Goal: Task Accomplishment & Management: Manage account settings

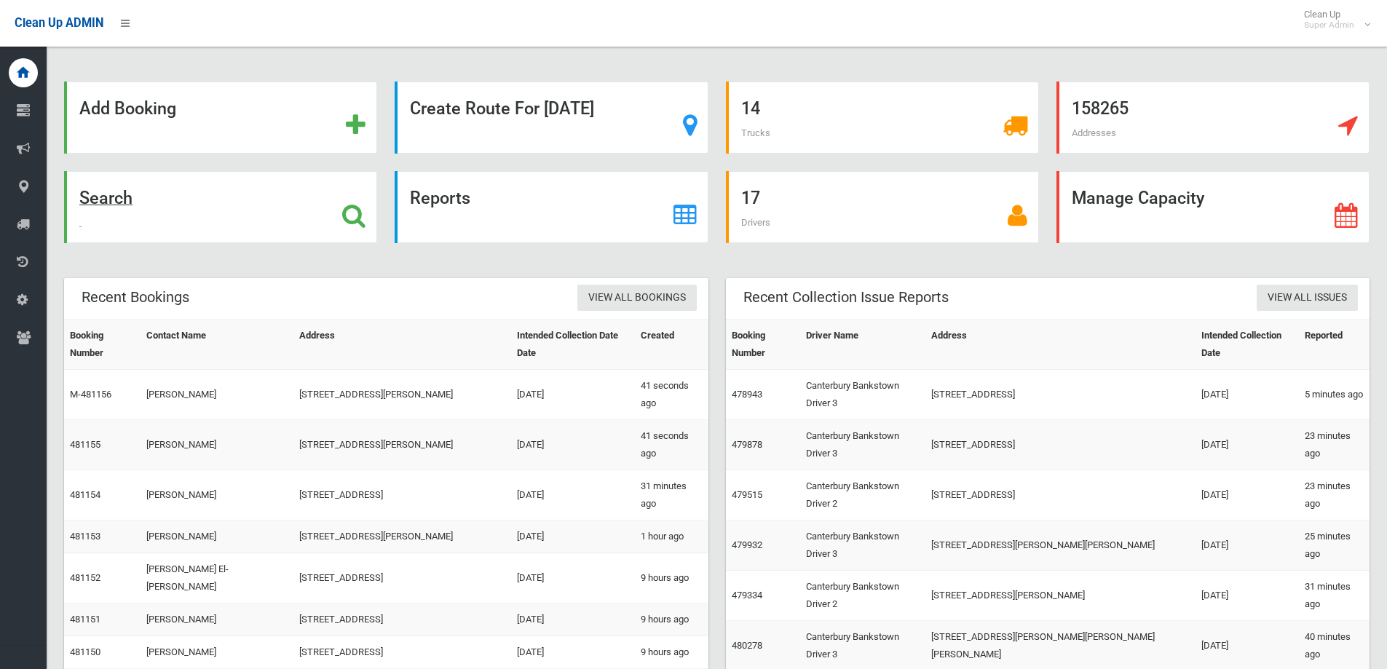
click at [353, 211] on icon at bounding box center [353, 215] width 23 height 25
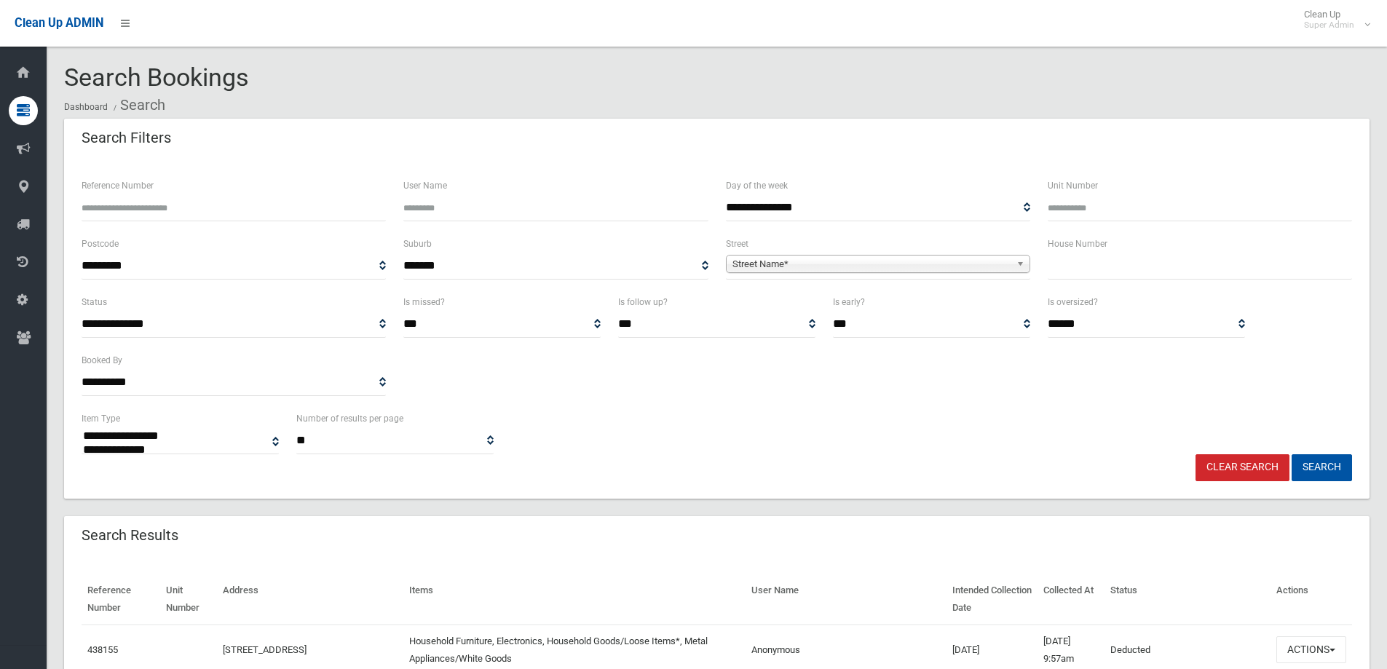
select select
click at [1135, 261] on input "text" at bounding box center [1200, 266] width 304 height 27
type input "**"
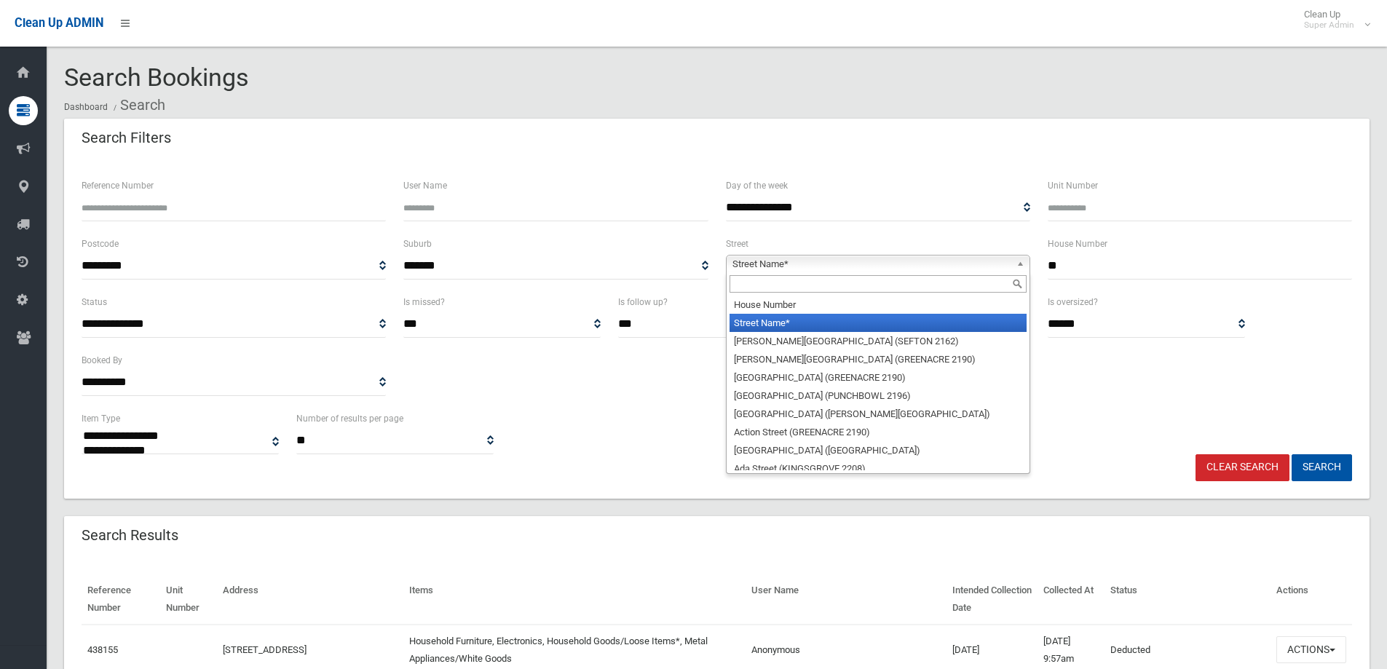
click at [889, 259] on span "Street Name*" at bounding box center [872, 264] width 278 height 17
click at [746, 286] on input "text" at bounding box center [878, 283] width 297 height 17
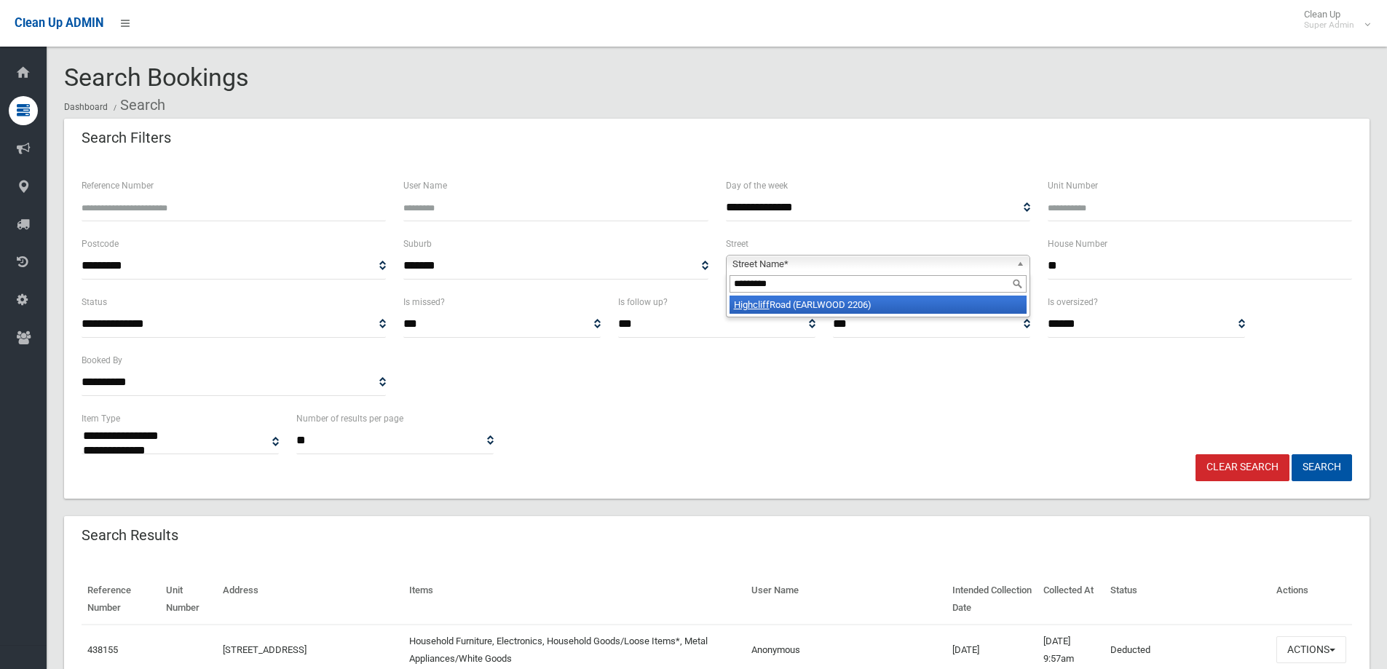
type input "*********"
click at [776, 309] on li "Highcliff Road (EARLWOOD 2206)" at bounding box center [878, 305] width 297 height 18
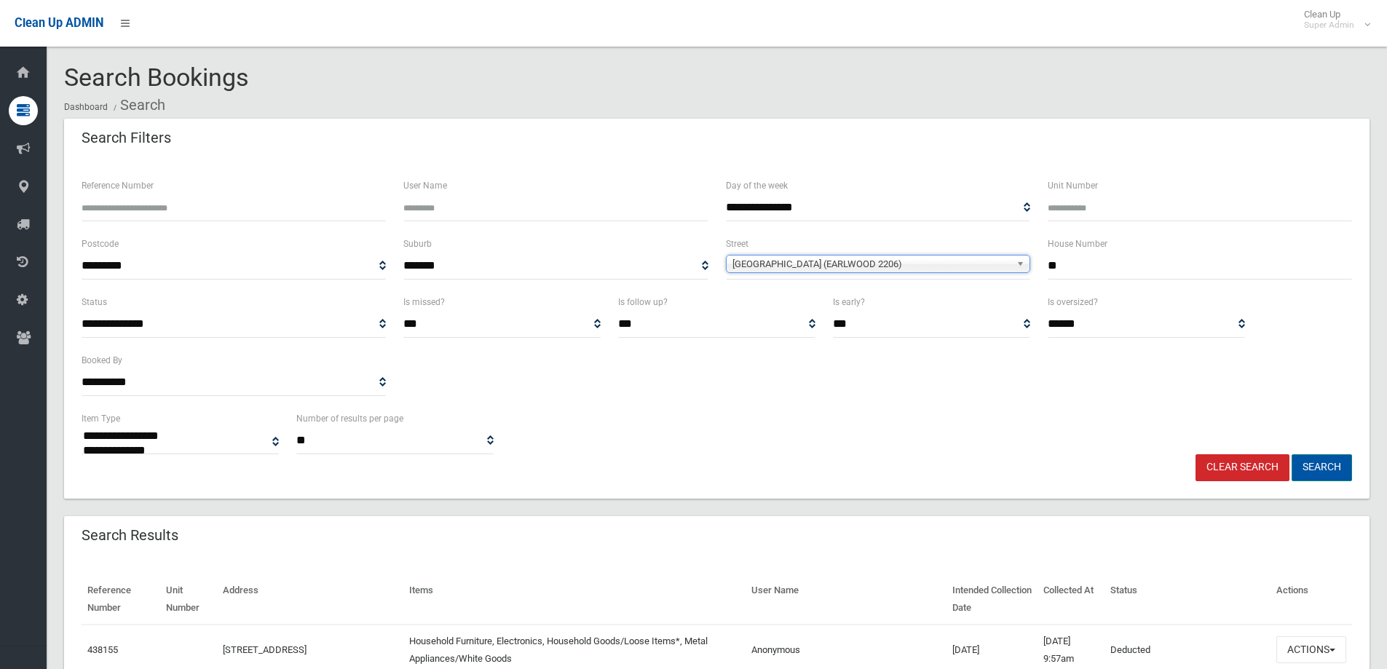
click at [1325, 461] on button "Search" at bounding box center [1322, 467] width 60 height 27
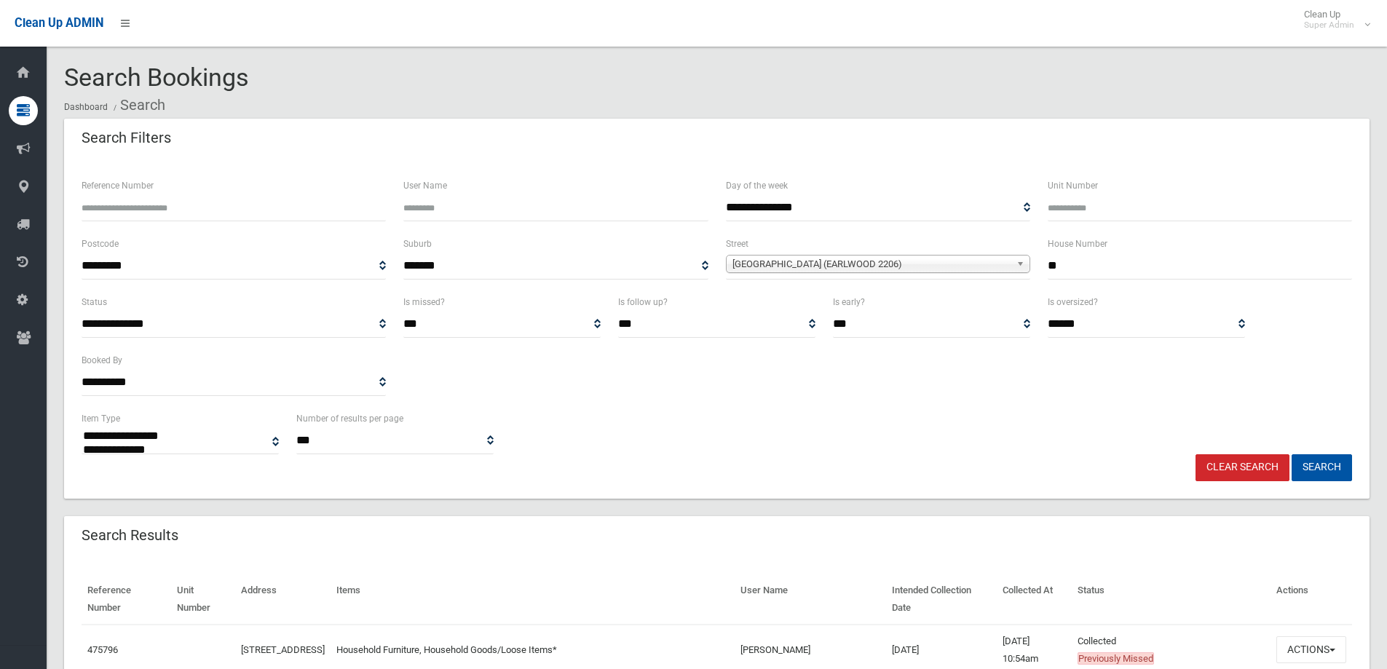
select select
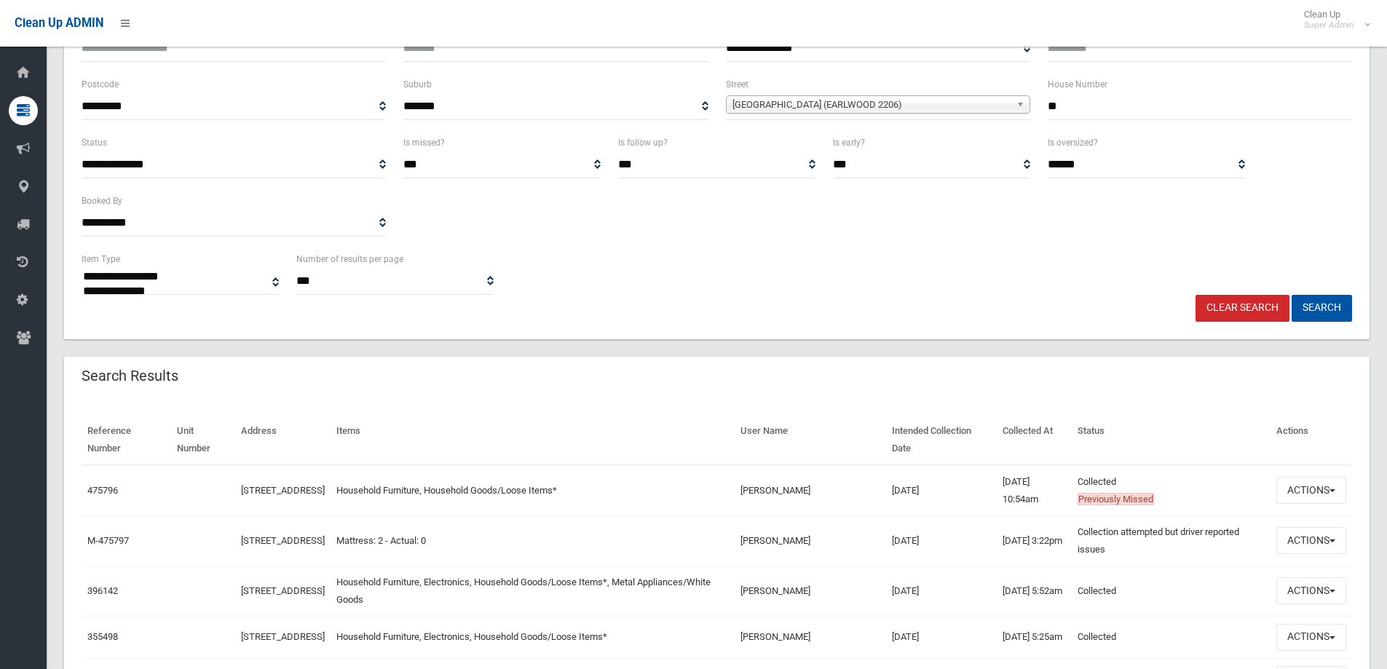
scroll to position [218, 0]
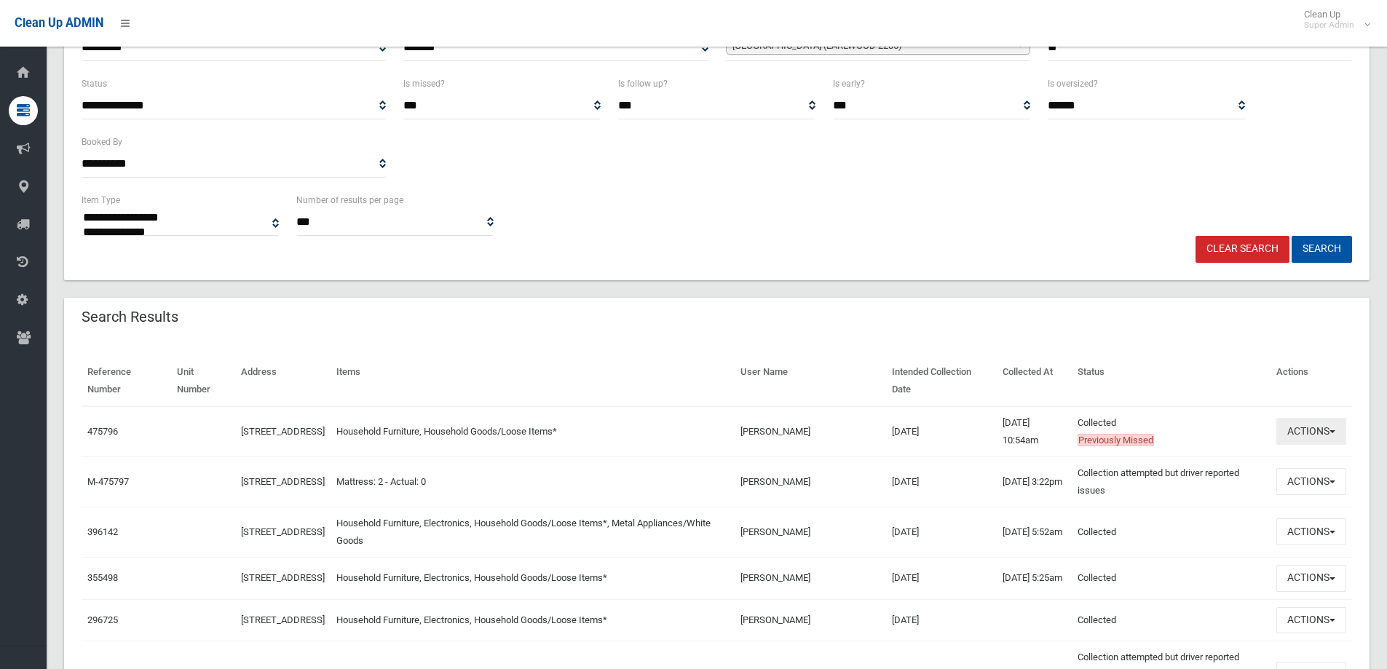
click at [1301, 435] on button "Actions" at bounding box center [1312, 431] width 70 height 27
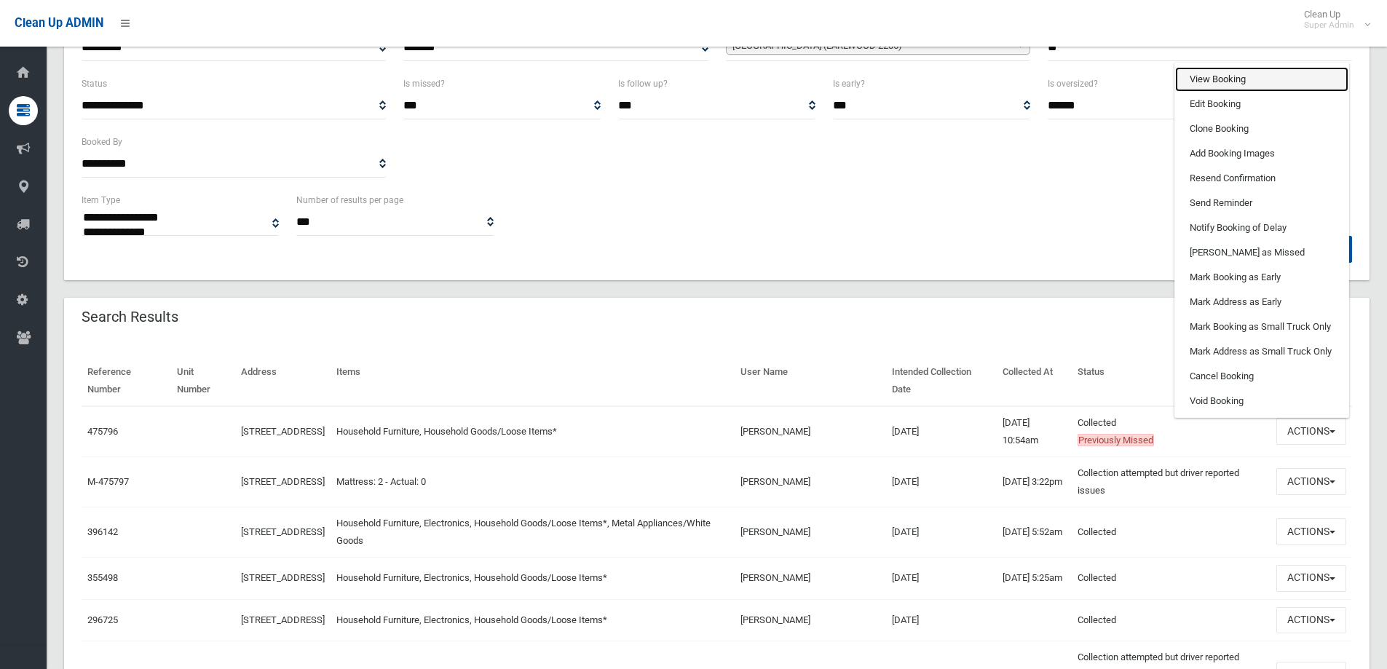
click at [1232, 78] on link "View Booking" at bounding box center [1261, 79] width 173 height 25
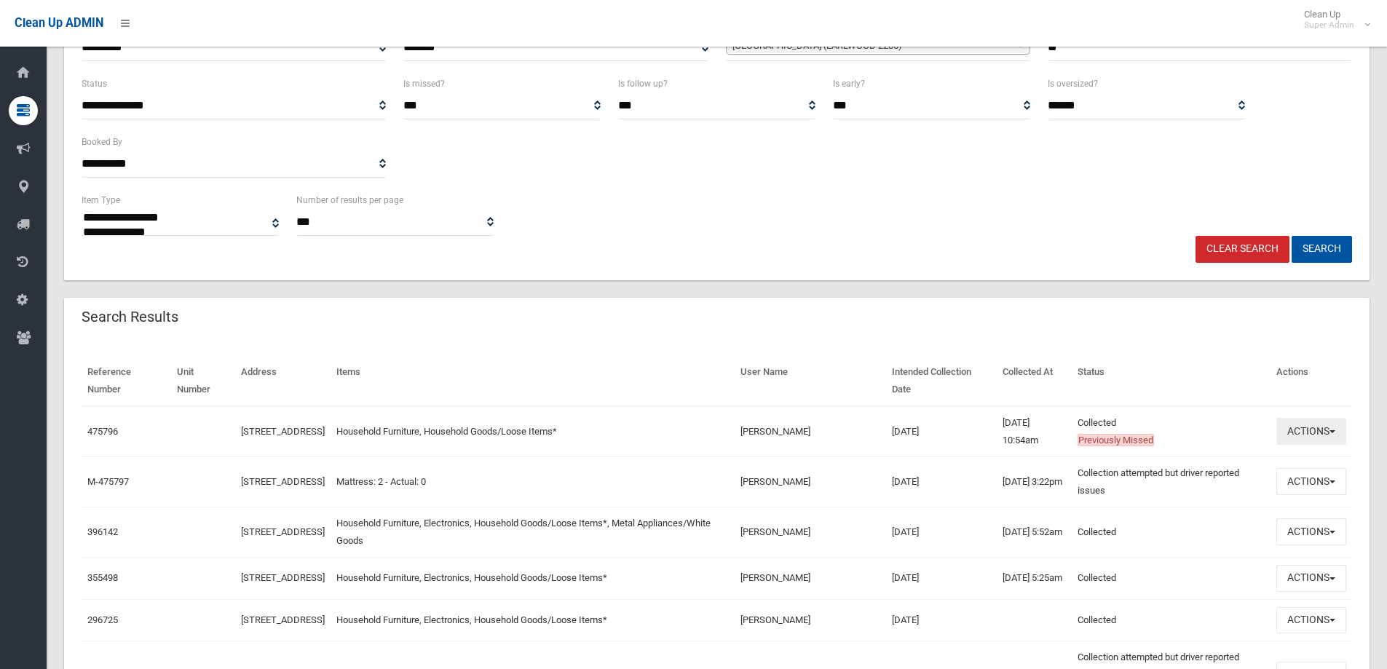
click at [1288, 426] on button "Actions" at bounding box center [1312, 431] width 70 height 27
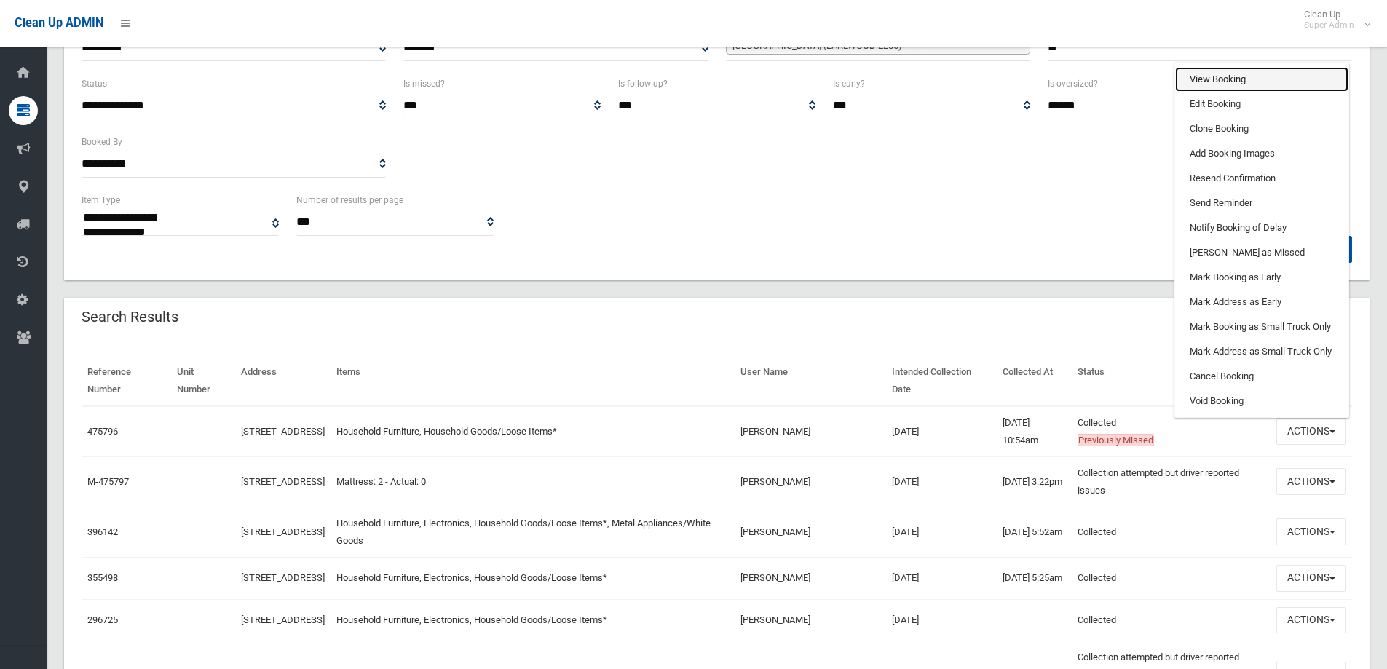
click at [1237, 74] on link "View Booking" at bounding box center [1261, 79] width 173 height 25
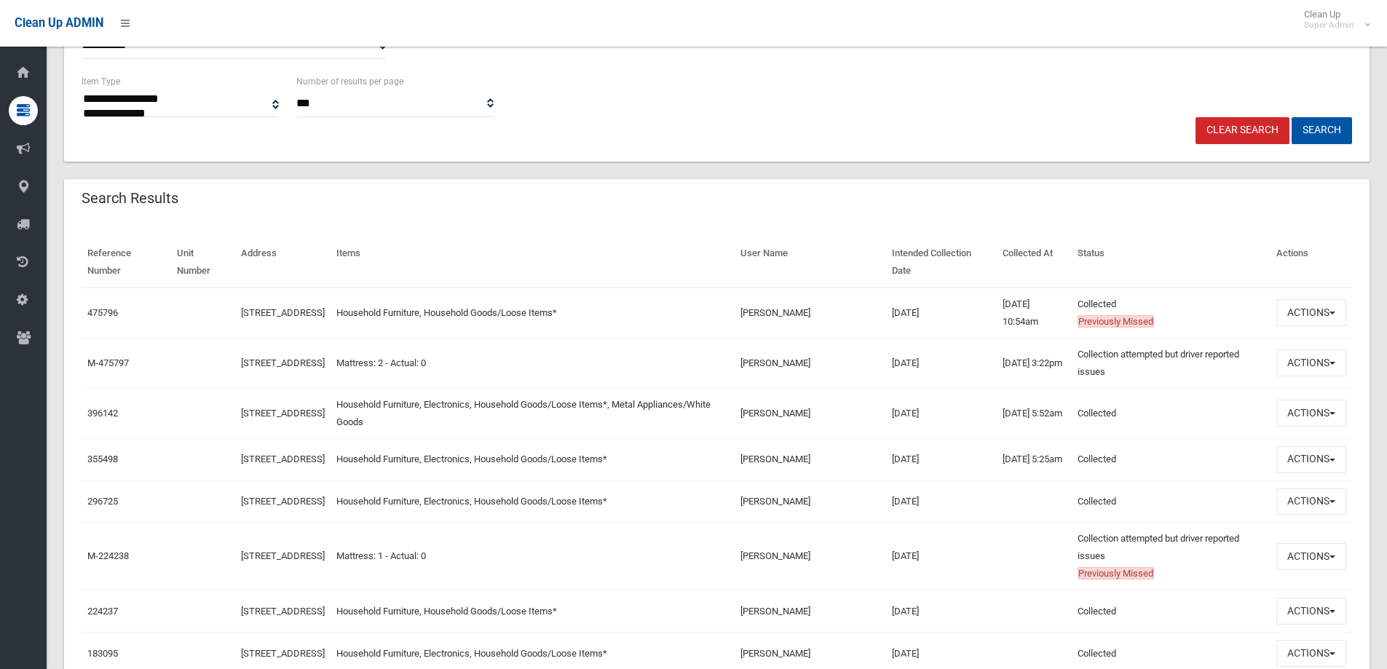
scroll to position [364, 0]
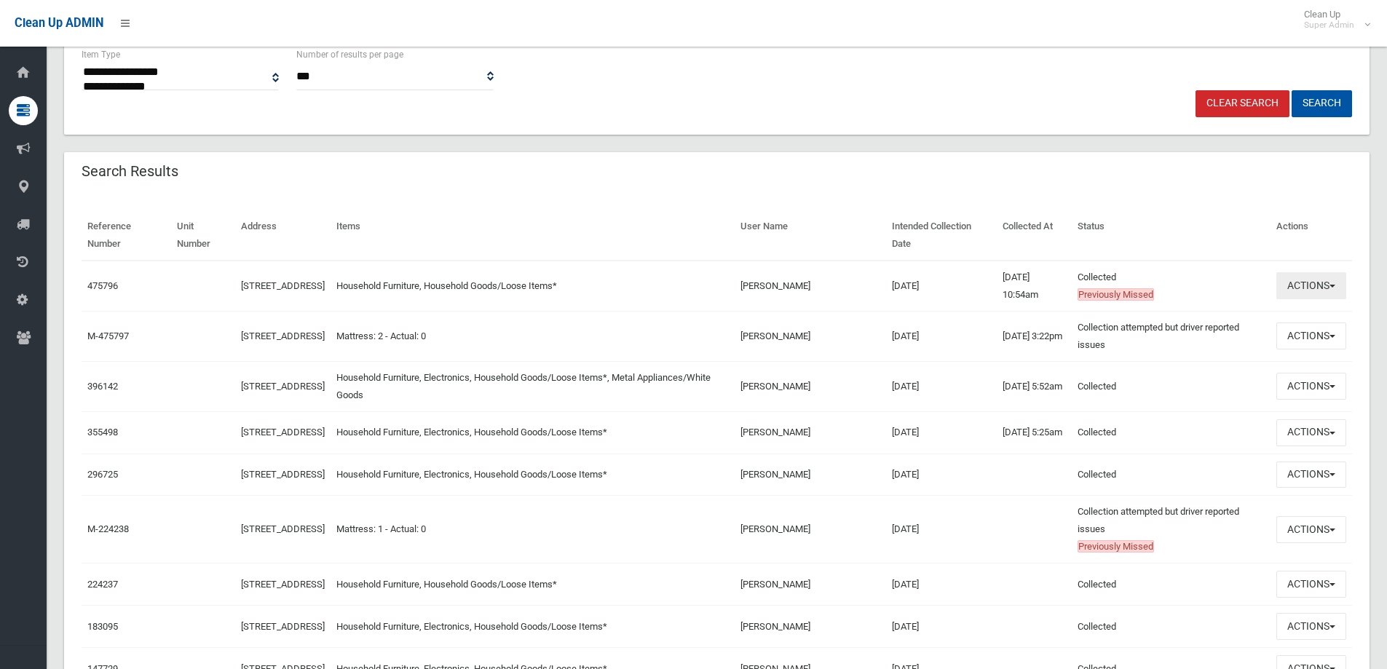
click at [1320, 280] on button "Actions" at bounding box center [1312, 285] width 70 height 27
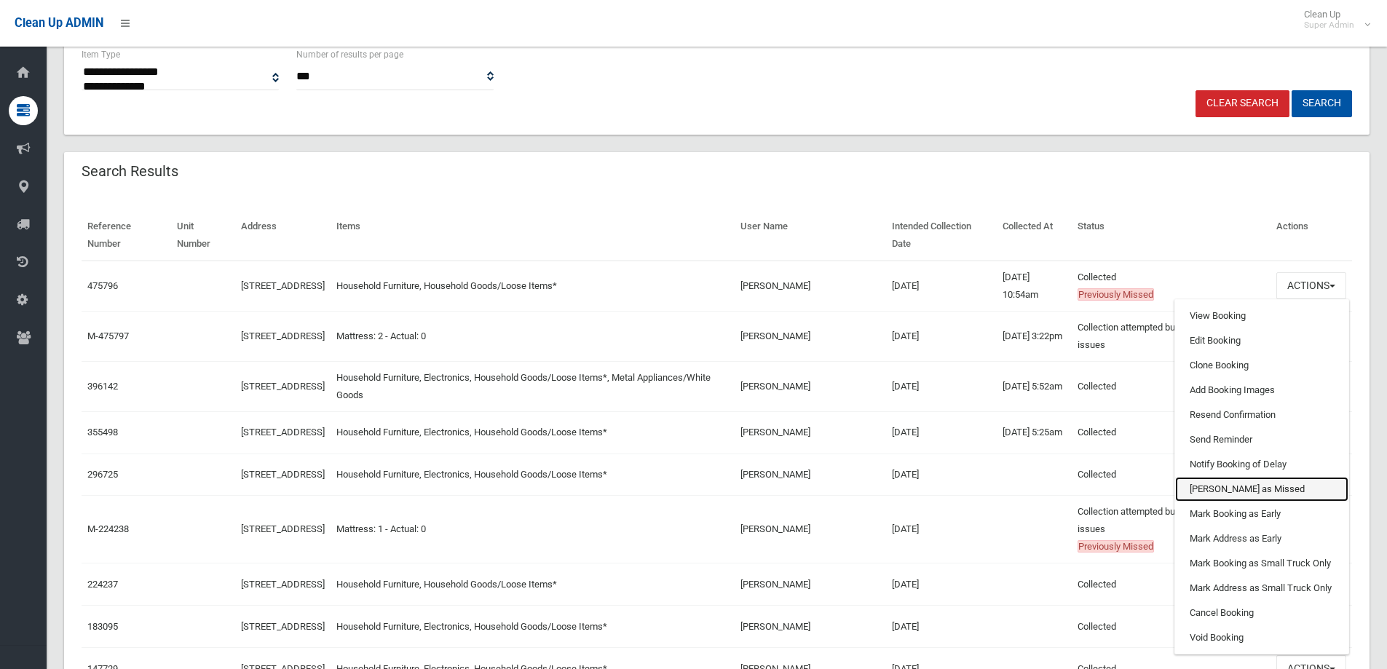
click at [1218, 489] on link "Mark as Missed" at bounding box center [1261, 489] width 173 height 25
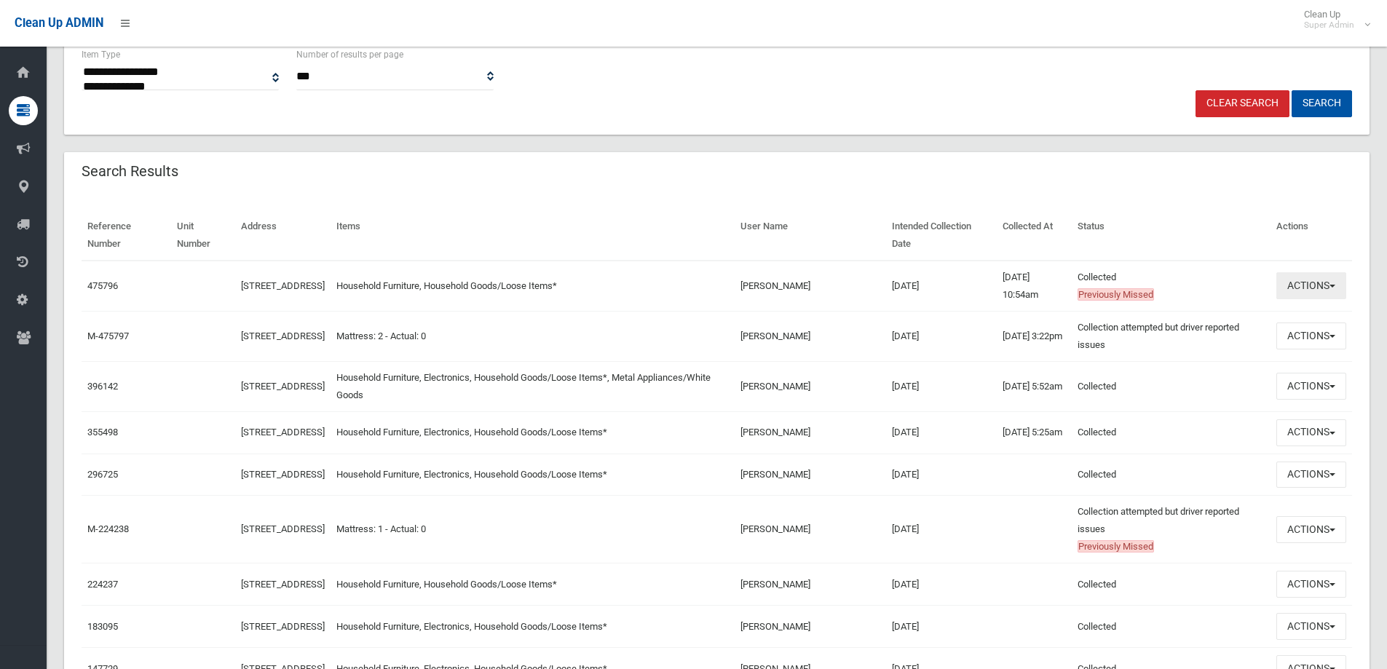
click at [1298, 294] on button "Actions" at bounding box center [1312, 285] width 70 height 27
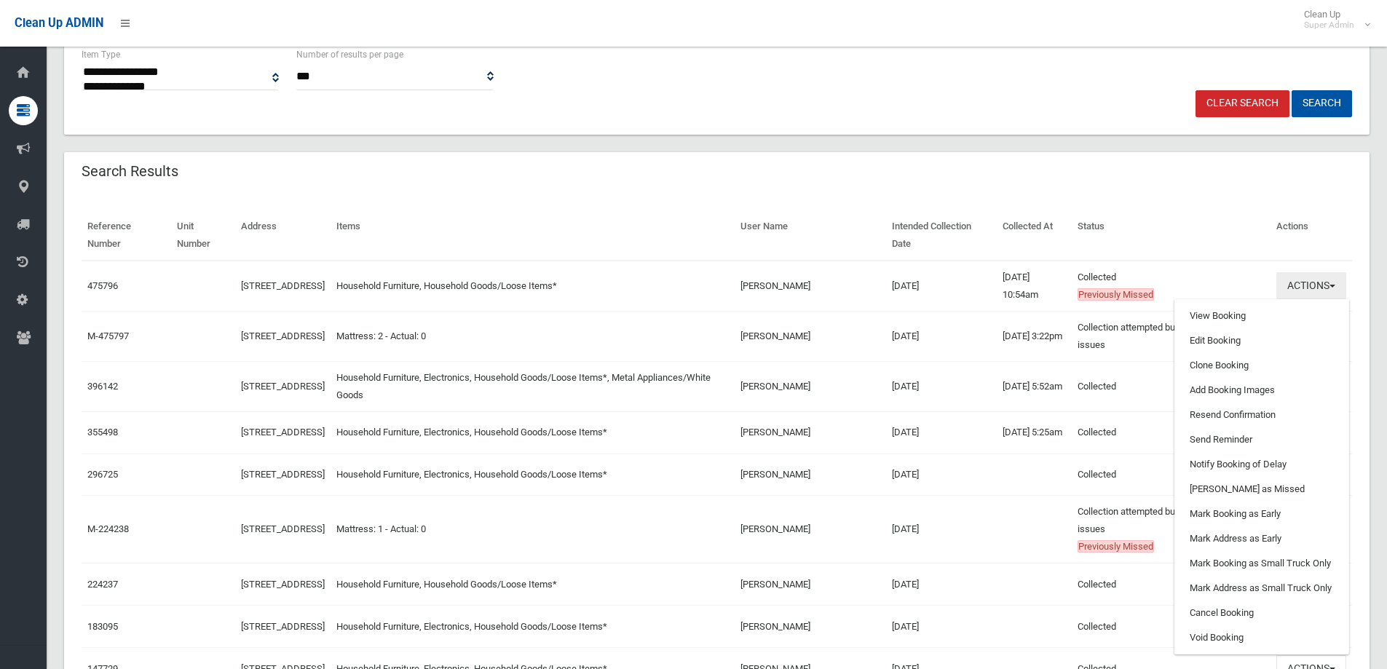
click at [1310, 280] on button "Actions" at bounding box center [1312, 285] width 70 height 27
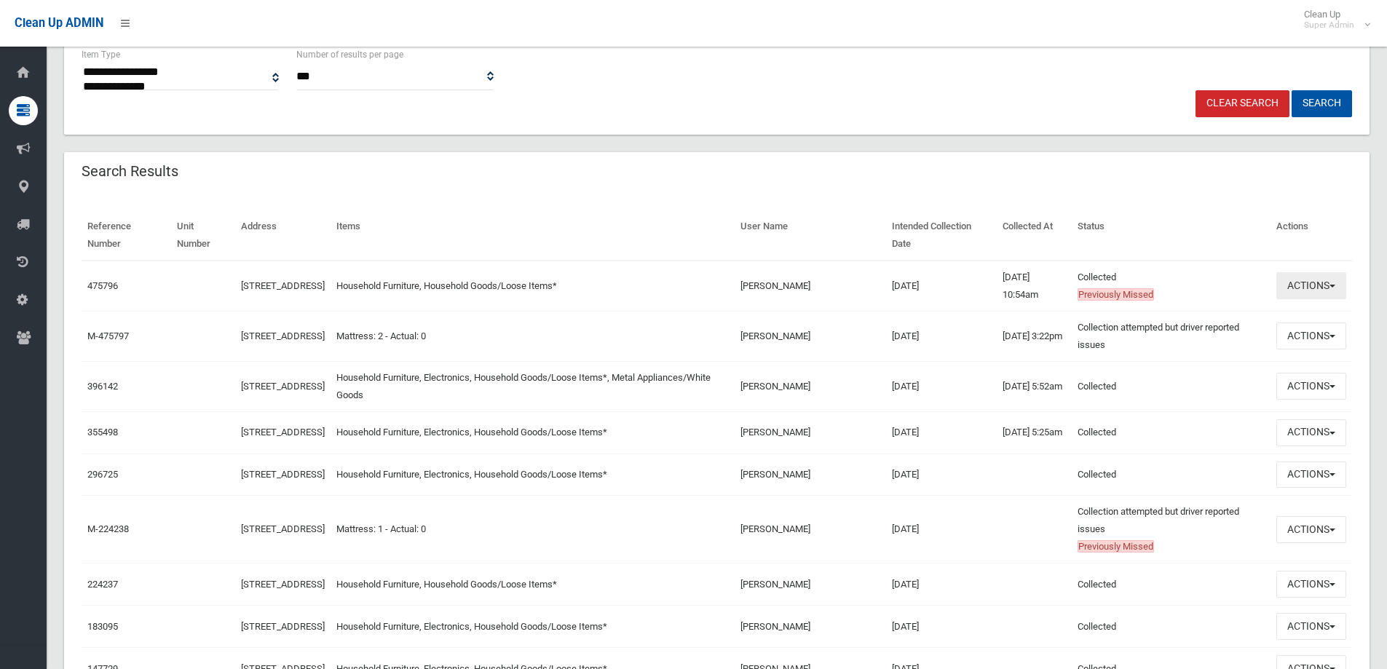
click at [1288, 285] on button "Actions" at bounding box center [1312, 285] width 70 height 27
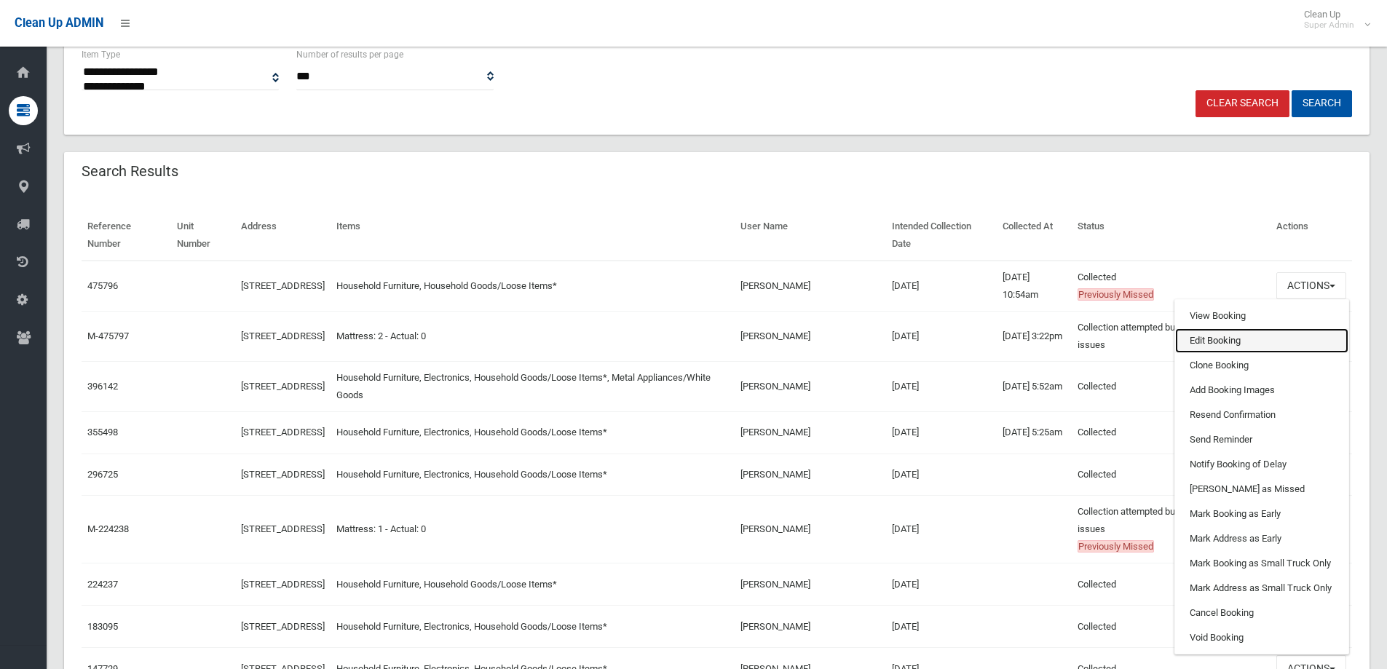
click at [1207, 342] on link "Edit Booking" at bounding box center [1261, 340] width 173 height 25
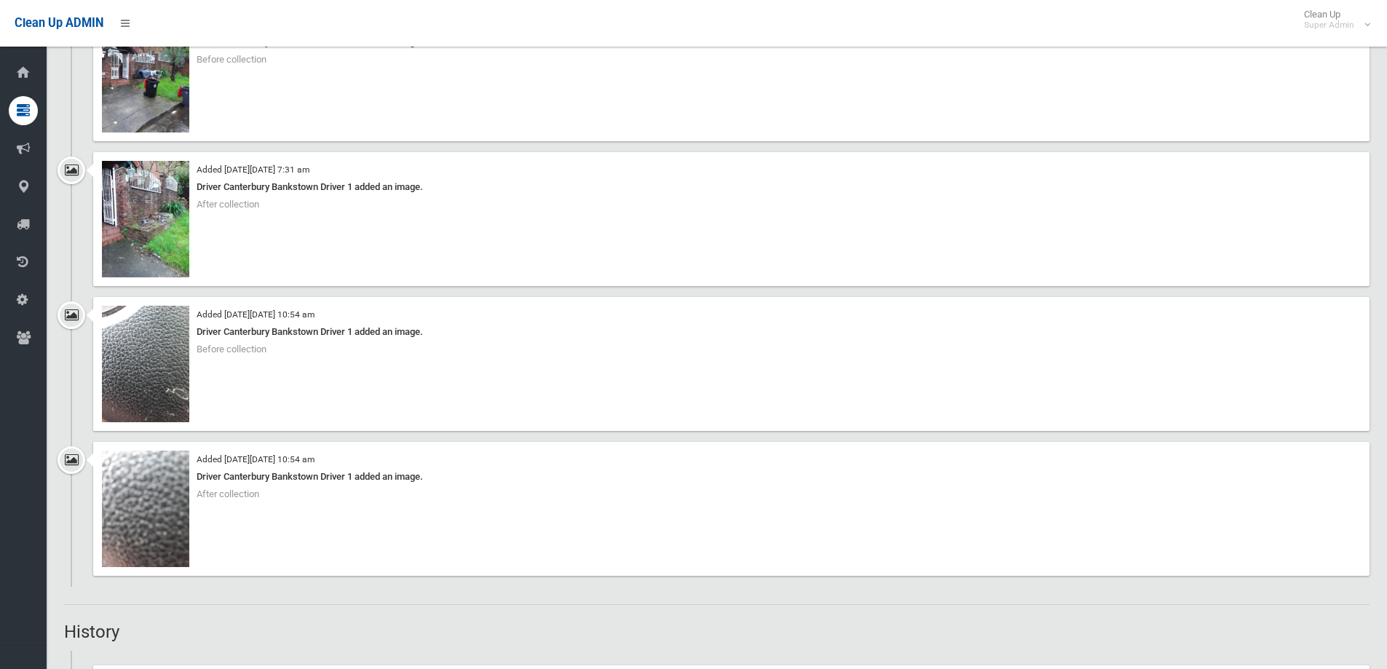
scroll to position [801, 0]
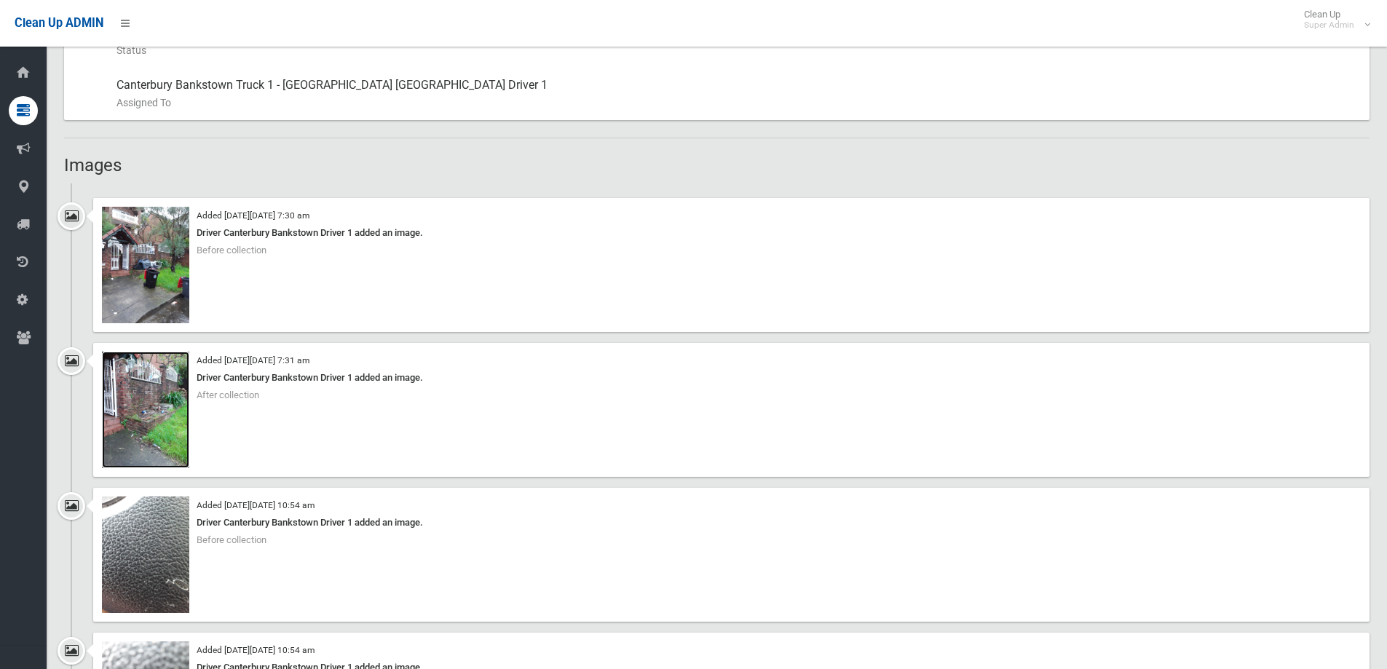
click at [149, 426] on img at bounding box center [145, 410] width 87 height 117
click at [142, 269] on img at bounding box center [145, 265] width 87 height 117
click at [141, 408] on img at bounding box center [145, 410] width 87 height 117
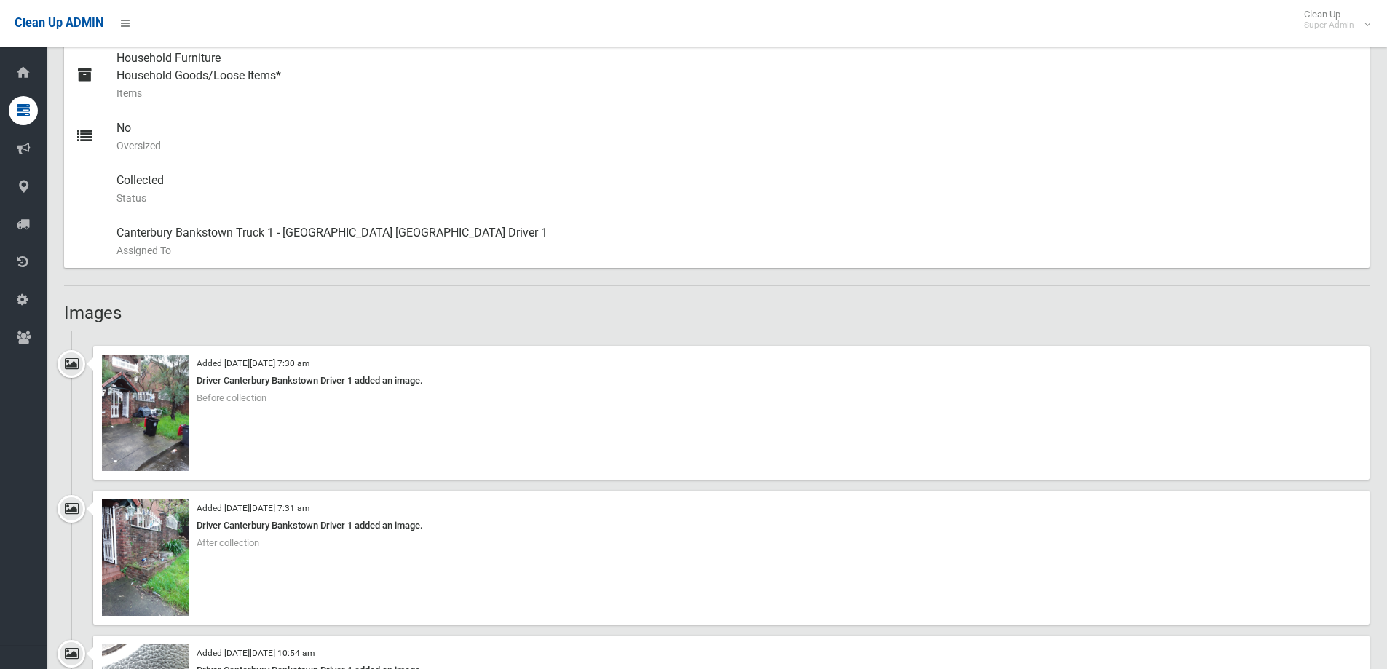
scroll to position [655, 0]
click at [155, 543] on img at bounding box center [145, 555] width 87 height 117
click at [164, 411] on img at bounding box center [145, 411] width 87 height 117
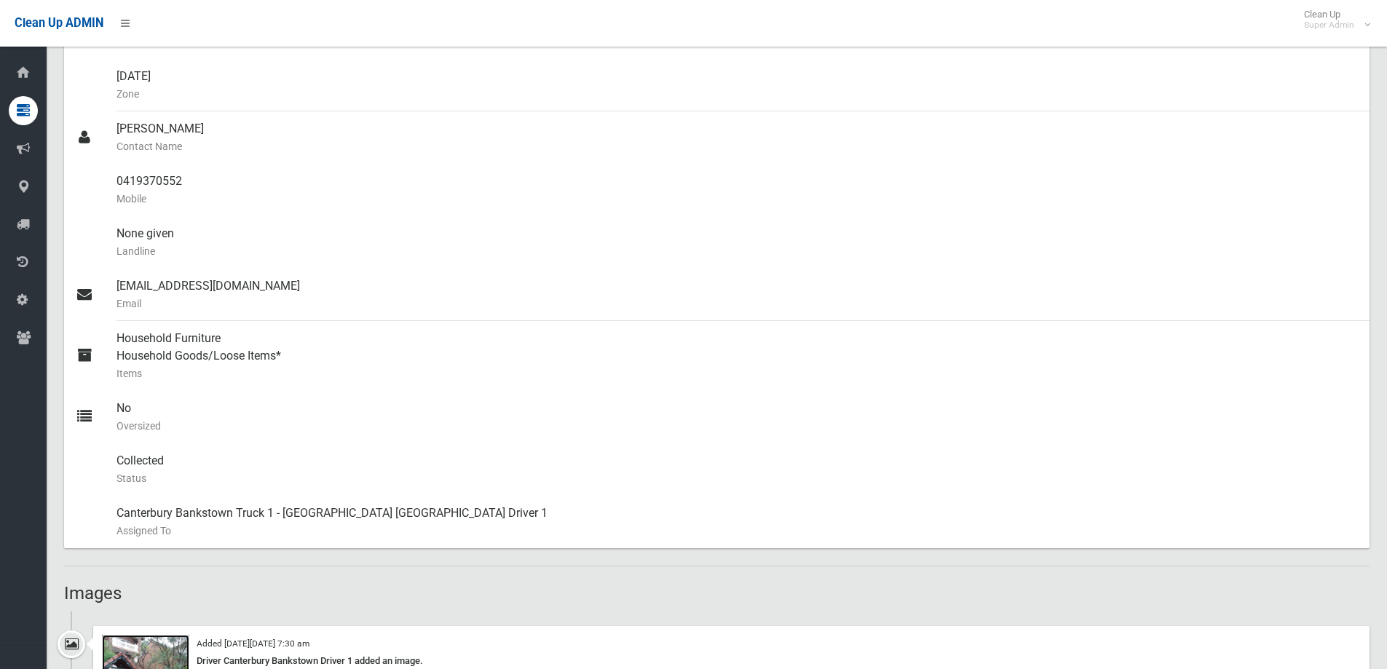
scroll to position [364, 0]
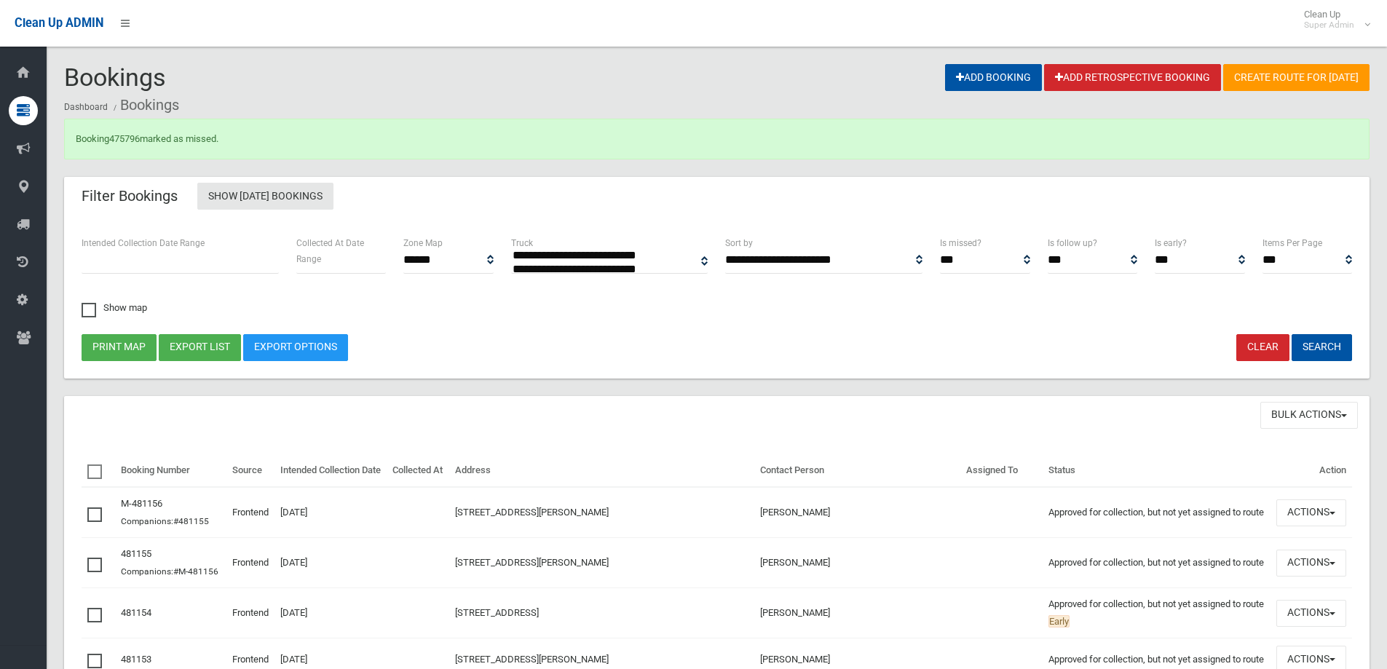
select select
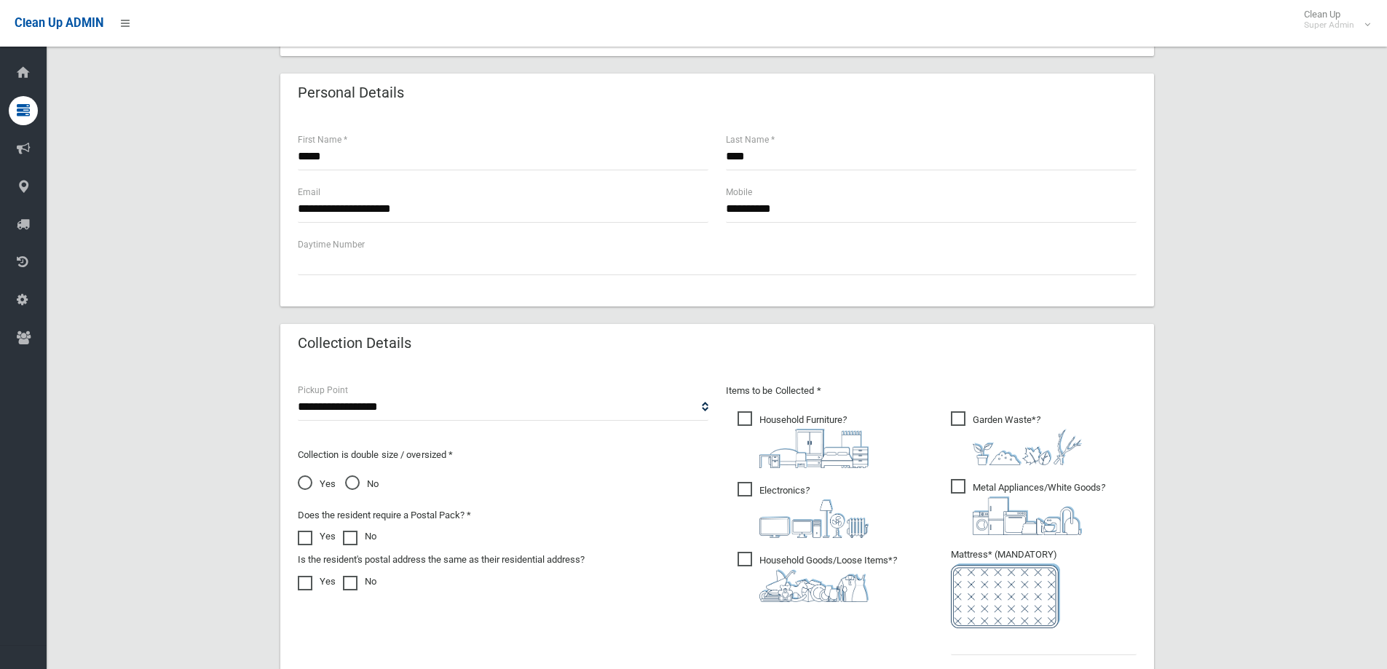
scroll to position [728, 0]
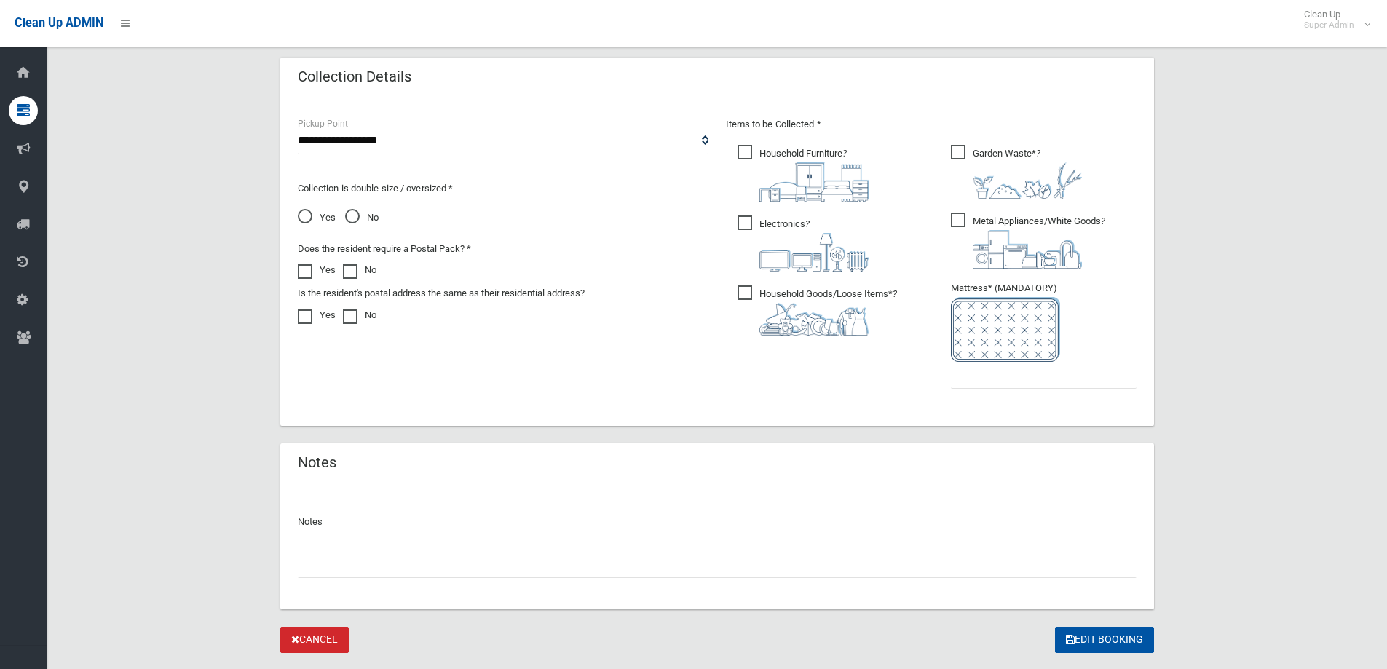
click at [591, 560] on input "text" at bounding box center [717, 564] width 839 height 27
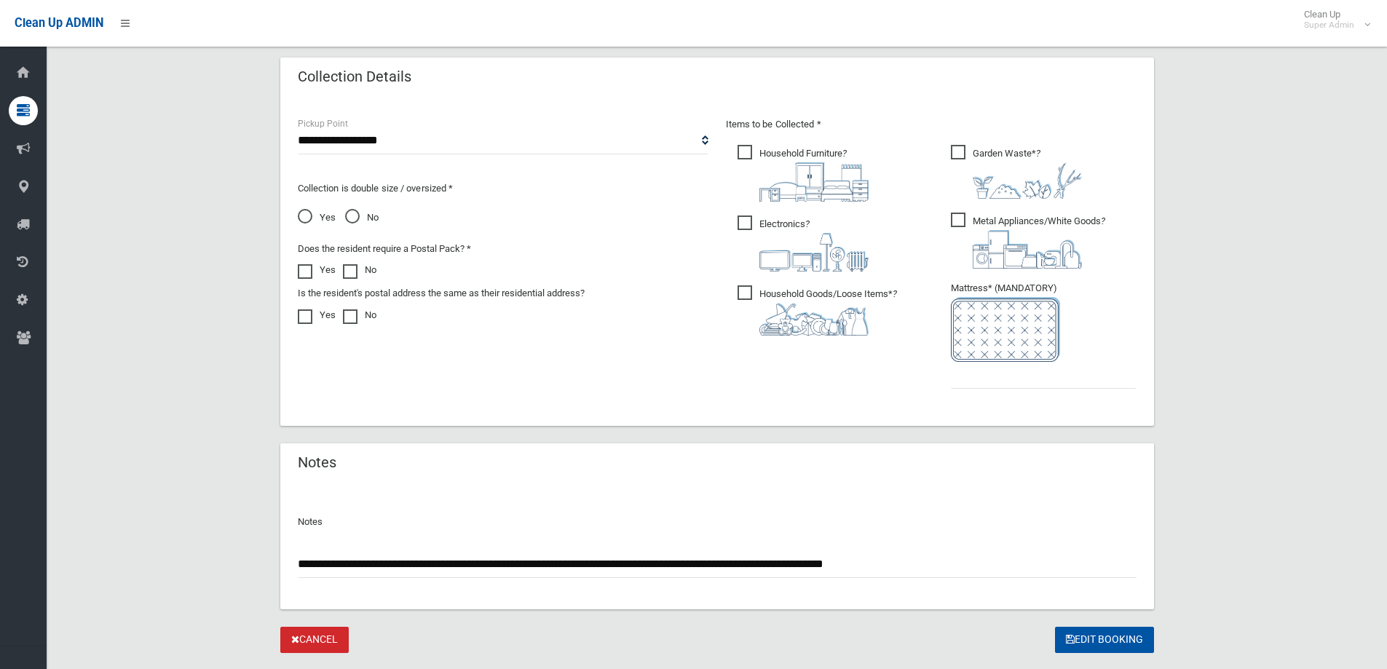
type input "**********"
click at [1038, 381] on input "text" at bounding box center [1044, 375] width 186 height 27
type input "*"
click at [1089, 640] on button "Edit Booking" at bounding box center [1104, 640] width 99 height 27
